Goal: Transaction & Acquisition: Purchase product/service

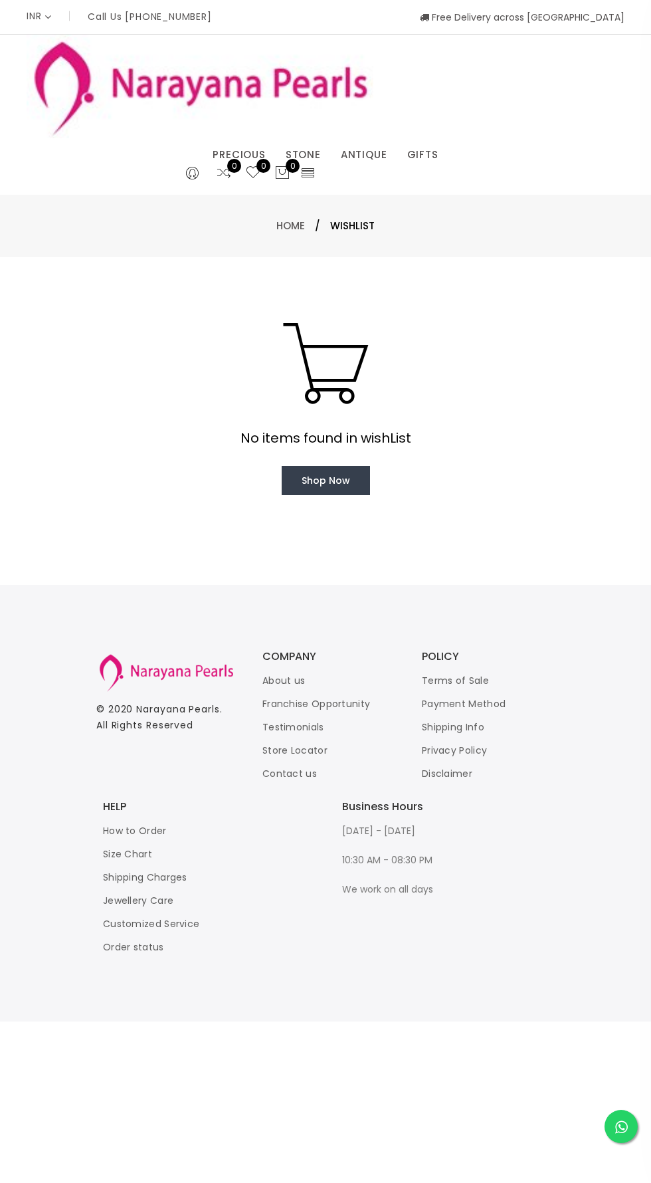
select select "INR"
click at [307, 470] on link "Shop Now" at bounding box center [326, 480] width 88 height 29
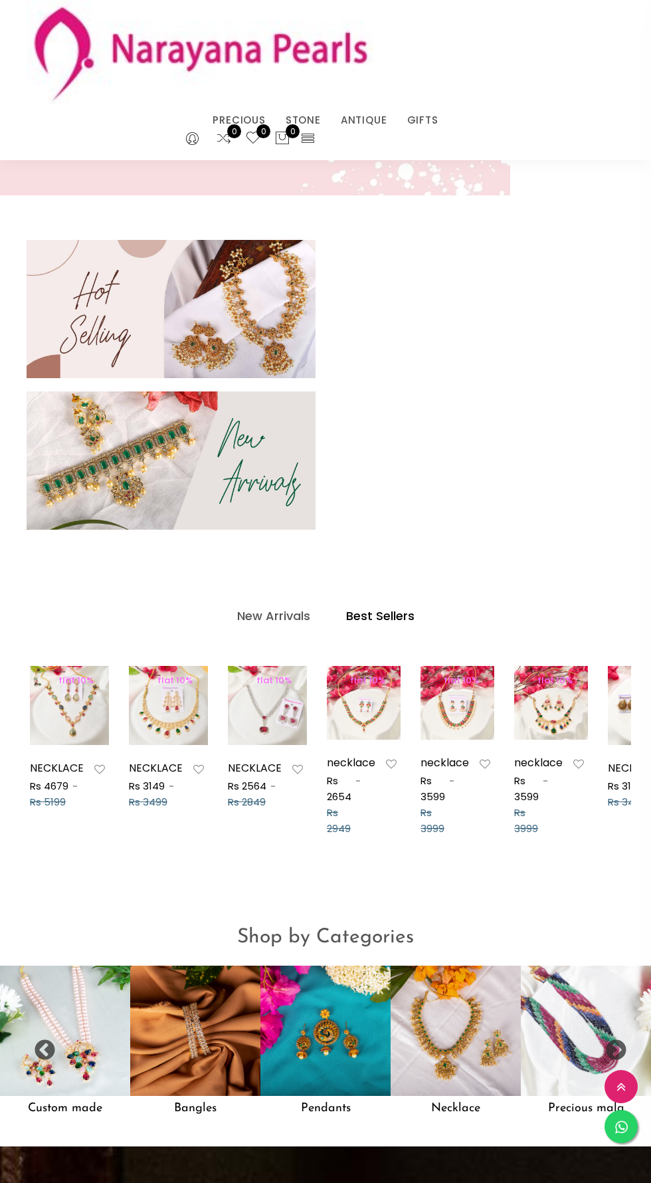
scroll to position [464, 0]
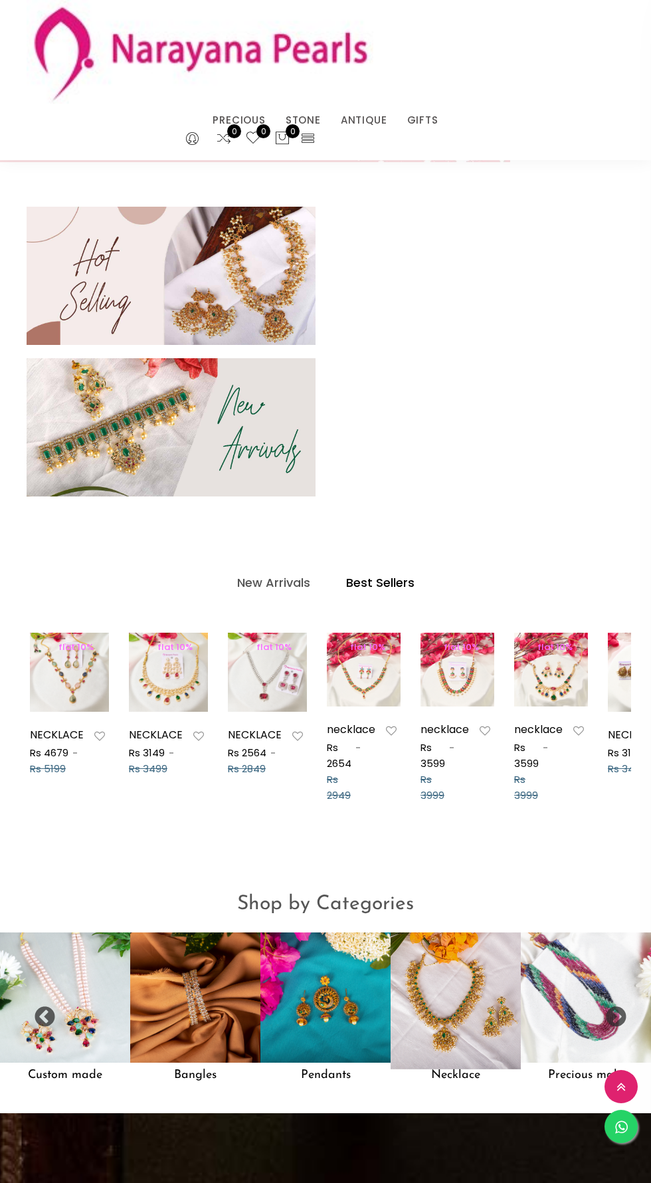
click at [472, 996] on img at bounding box center [456, 998] width 144 height 144
